Goal: Communication & Community: Answer question/provide support

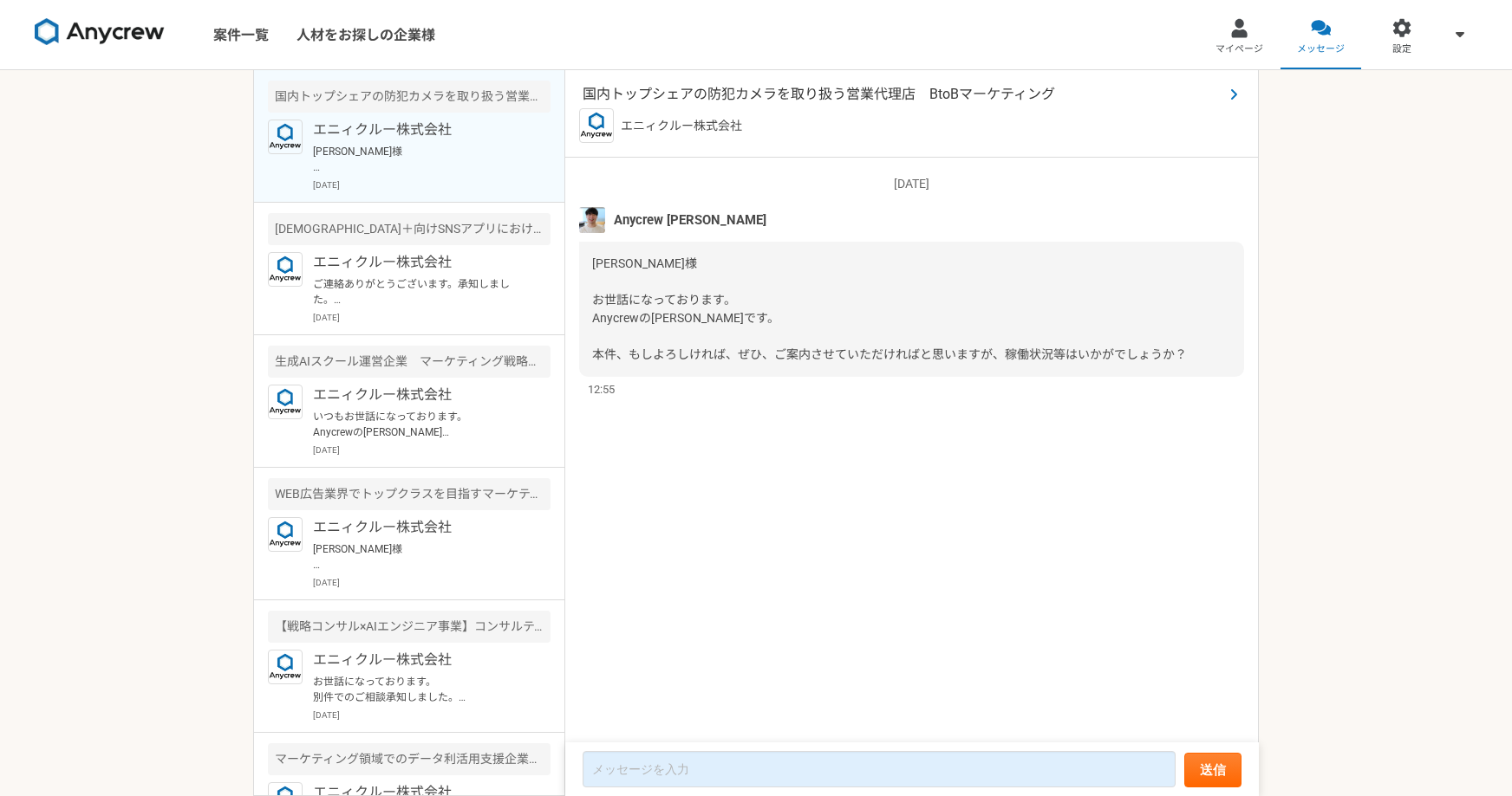
click at [770, 90] on span "国内トップシェアの防犯カメラを取り扱う営業代理店　BtoBマーケティング" at bounding box center [903, 95] width 641 height 21
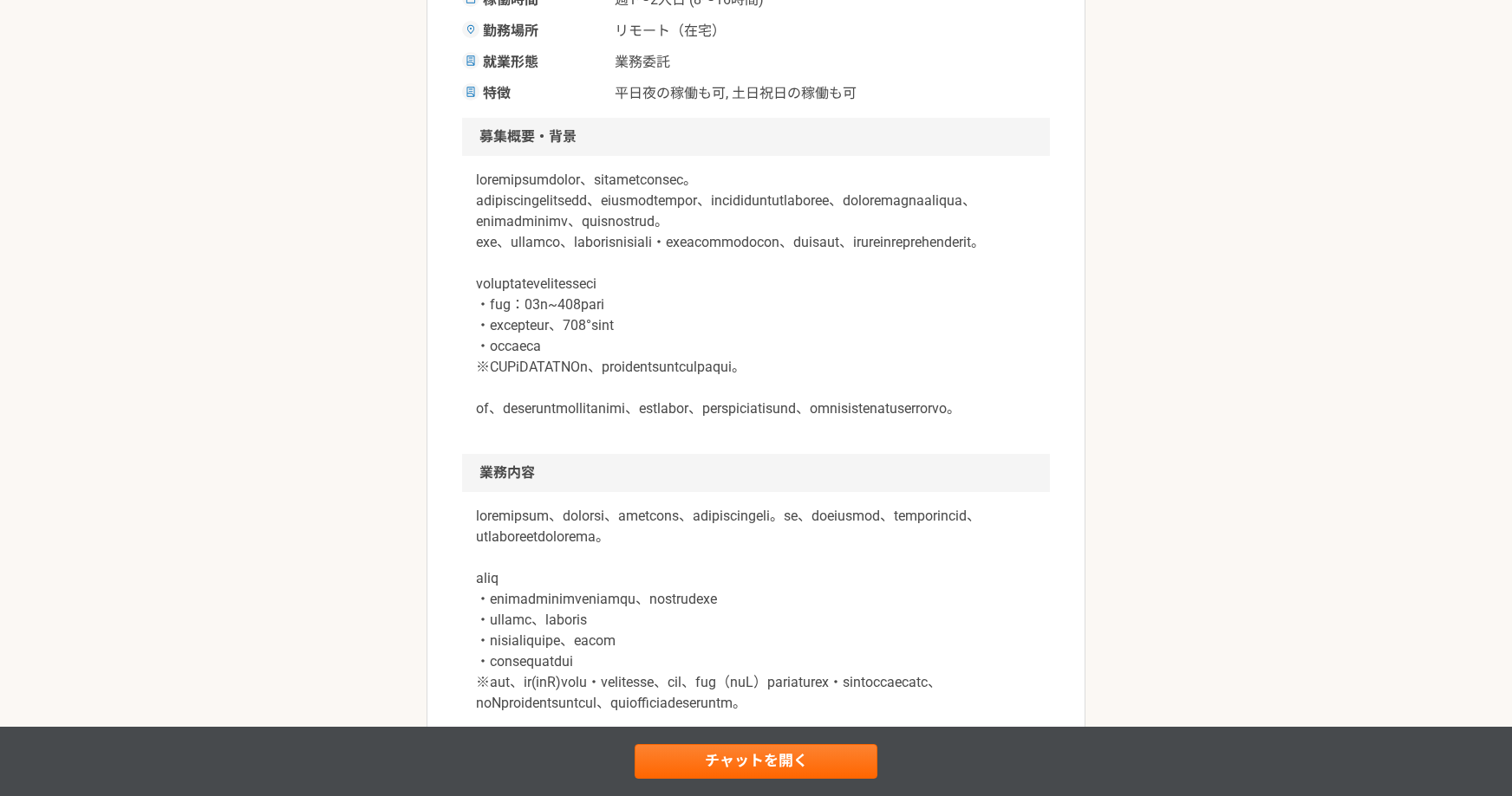
scroll to position [364, 0]
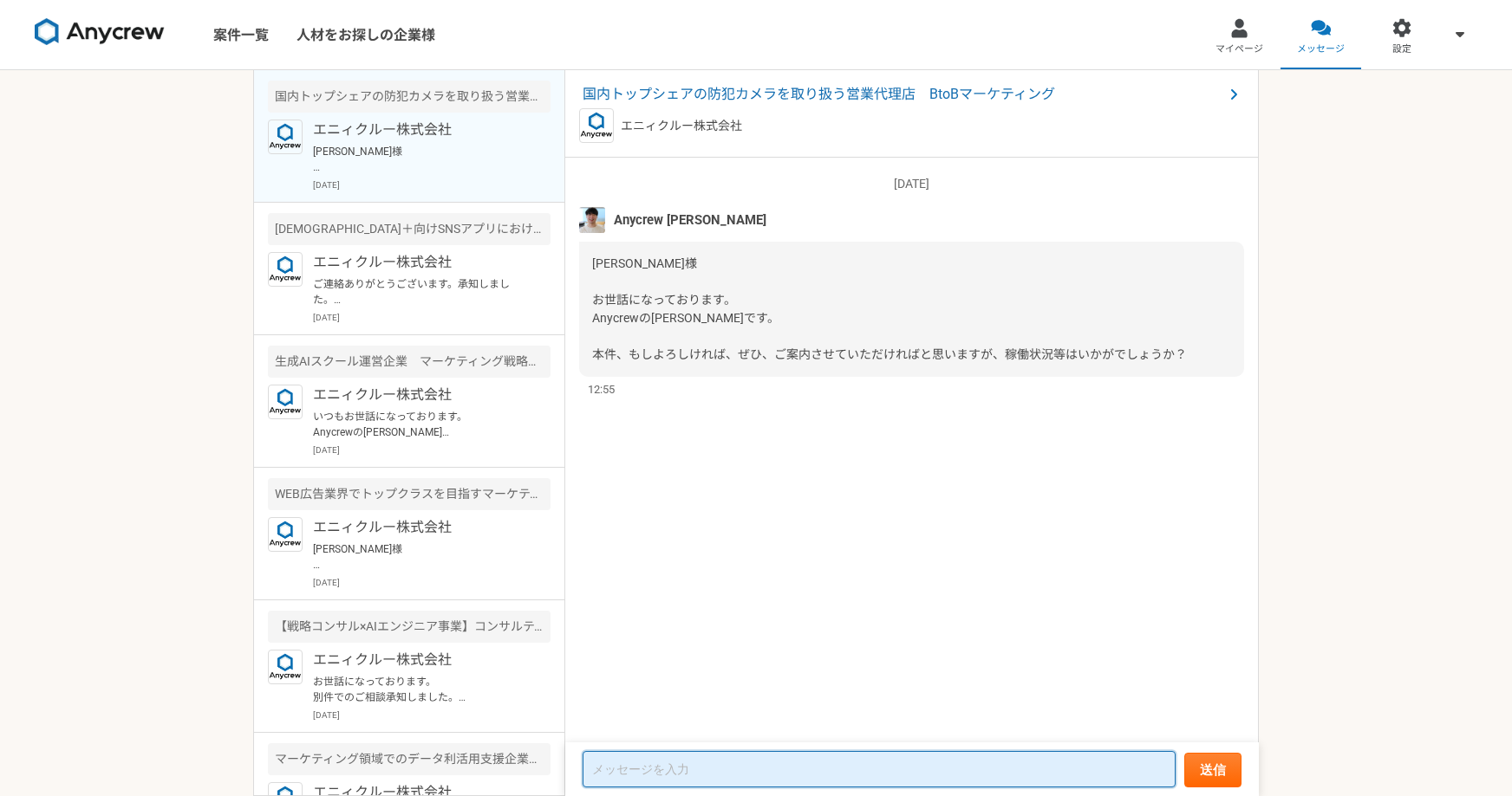
click at [673, 764] on textarea at bounding box center [879, 769] width 593 height 36
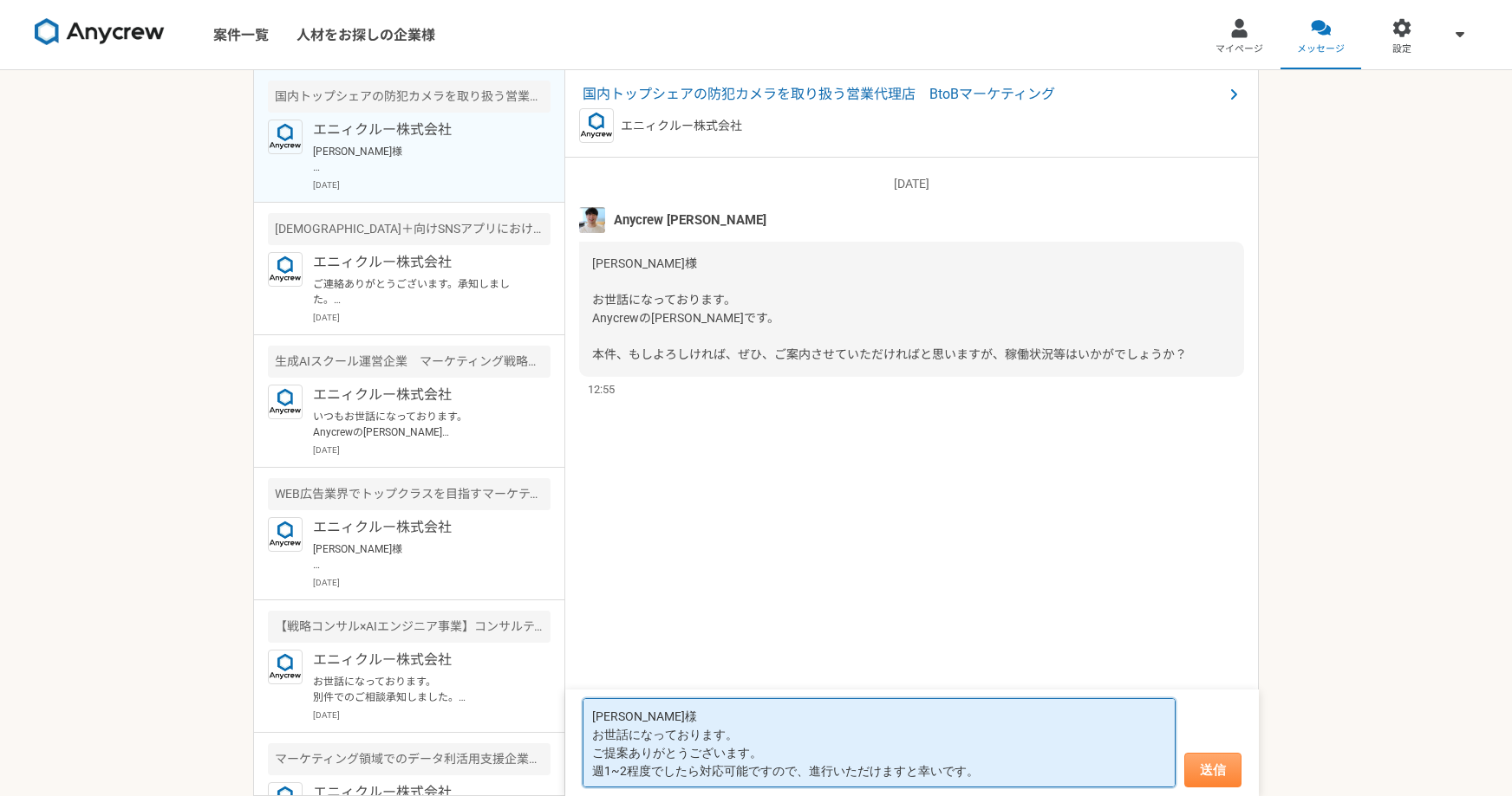
type textarea "[PERSON_NAME]様 お世話になっております。 ご提案ありがとうございます。 週1~2程度でしたら対応可能ですので、進行いただけますと幸いです。"
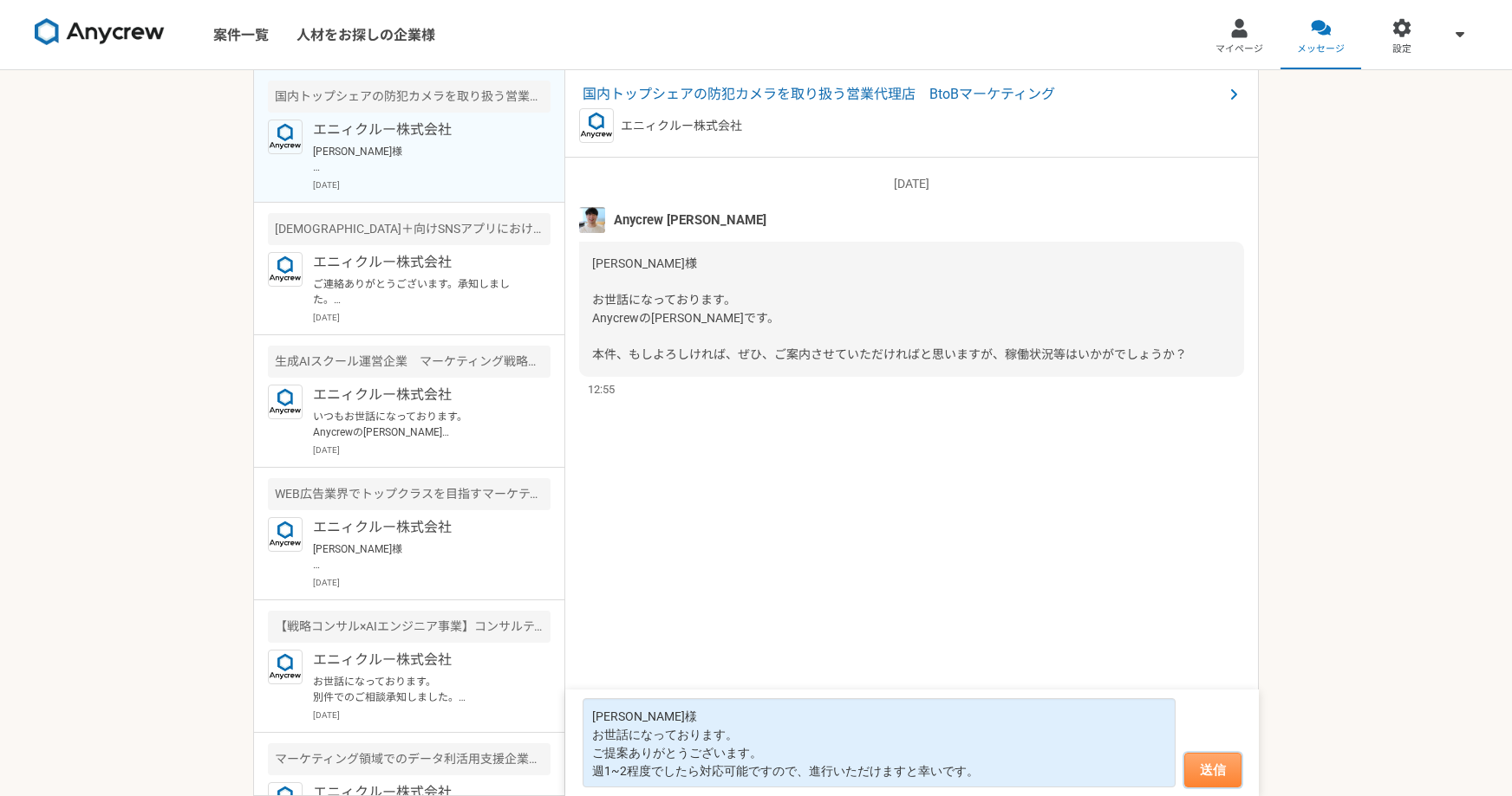
click at [1237, 761] on button "送信" at bounding box center [1212, 770] width 57 height 35
